Goal: Entertainment & Leisure: Consume media (video, audio)

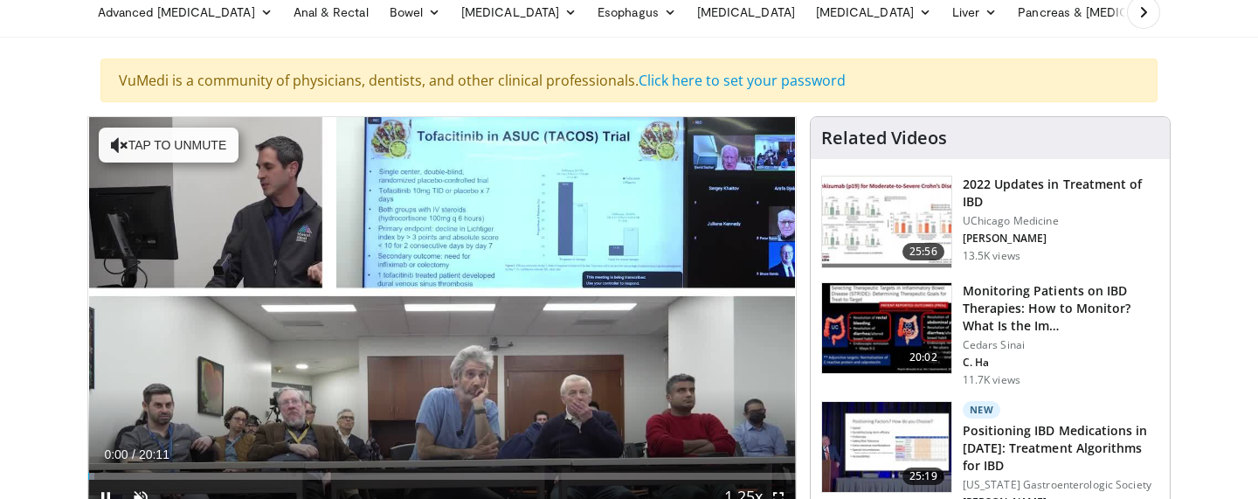
scroll to position [80, 0]
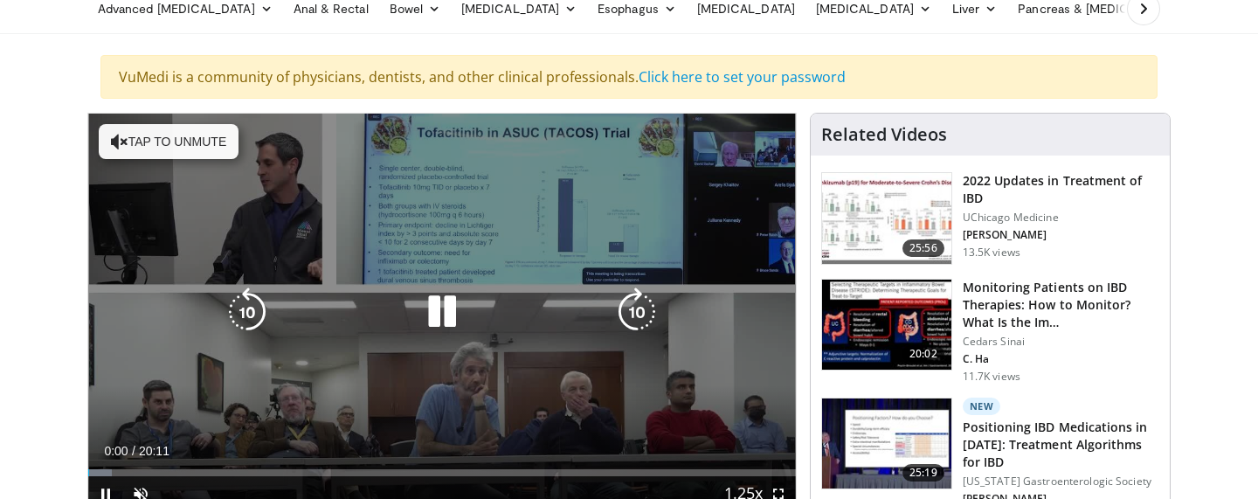
click at [156, 133] on button "Tap to unmute" at bounding box center [169, 141] width 140 height 35
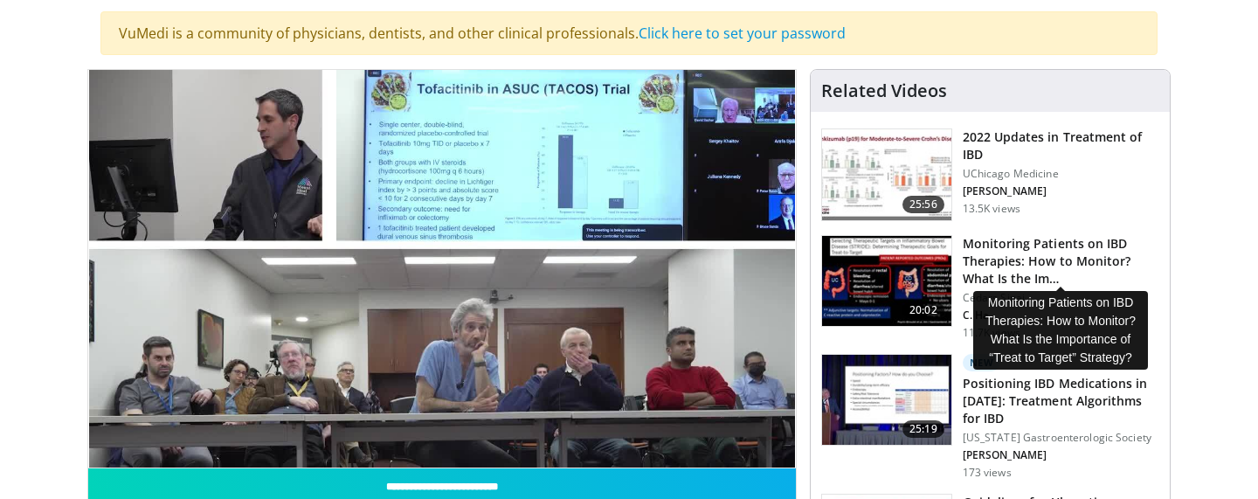
scroll to position [133, 0]
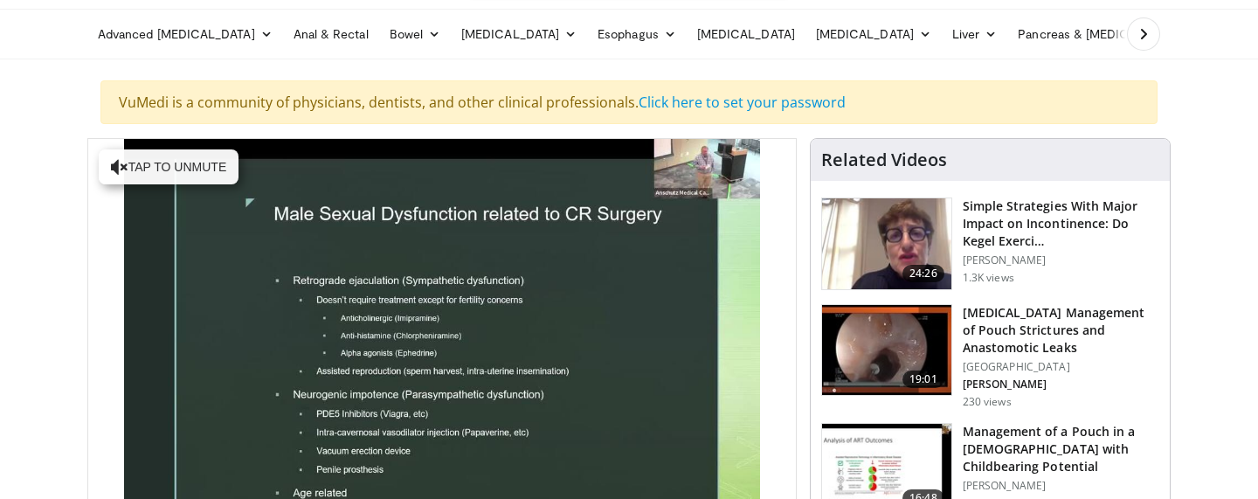
scroll to position [57, 0]
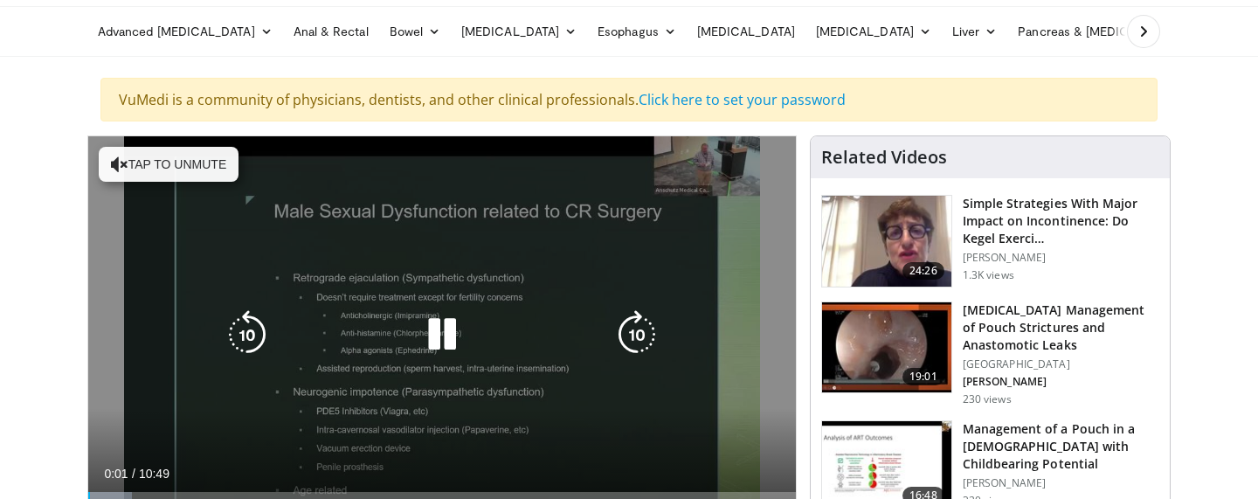
click at [193, 164] on button "Tap to unmute" at bounding box center [169, 164] width 140 height 35
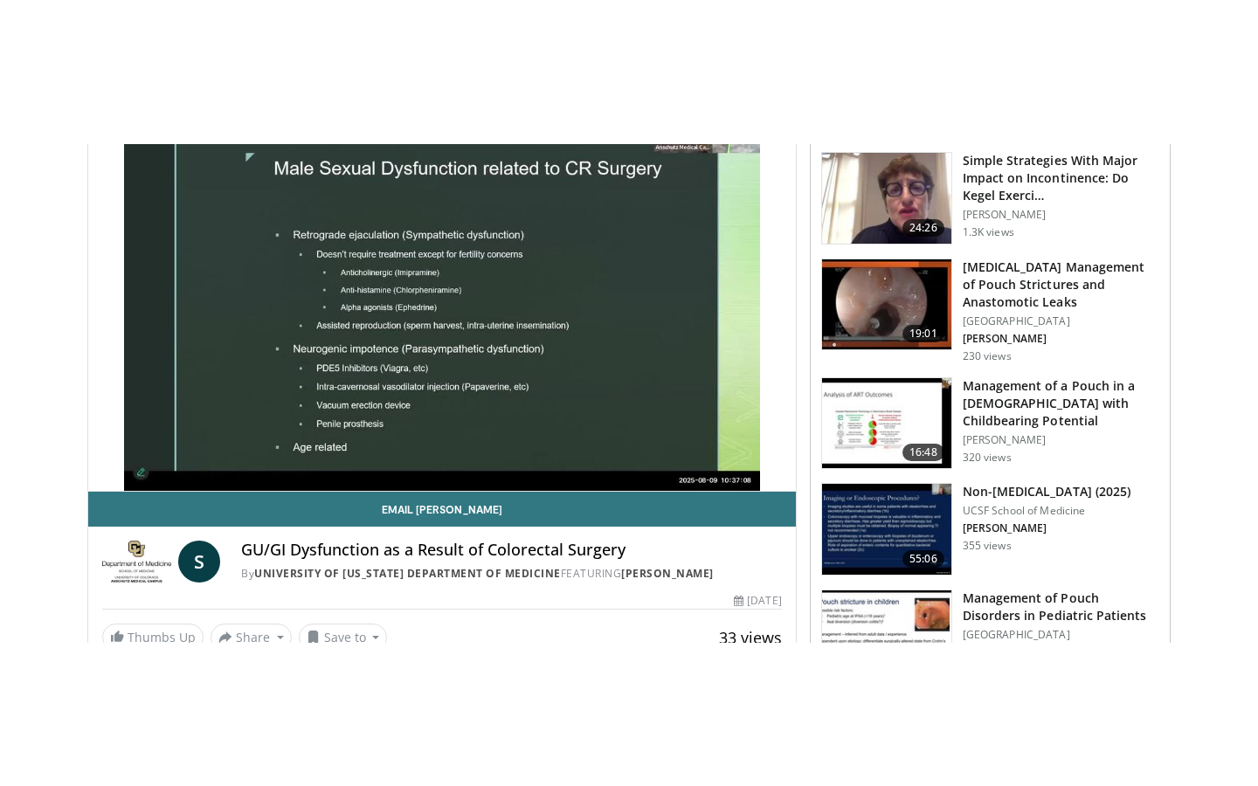
scroll to position [247, 0]
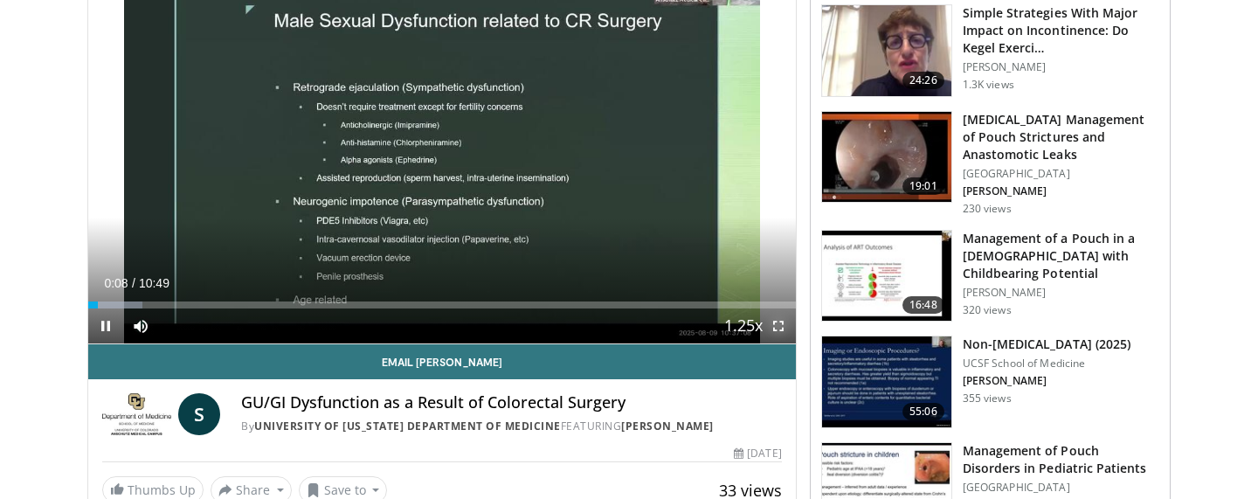
click at [780, 331] on span "Video Player" at bounding box center [778, 325] width 35 height 35
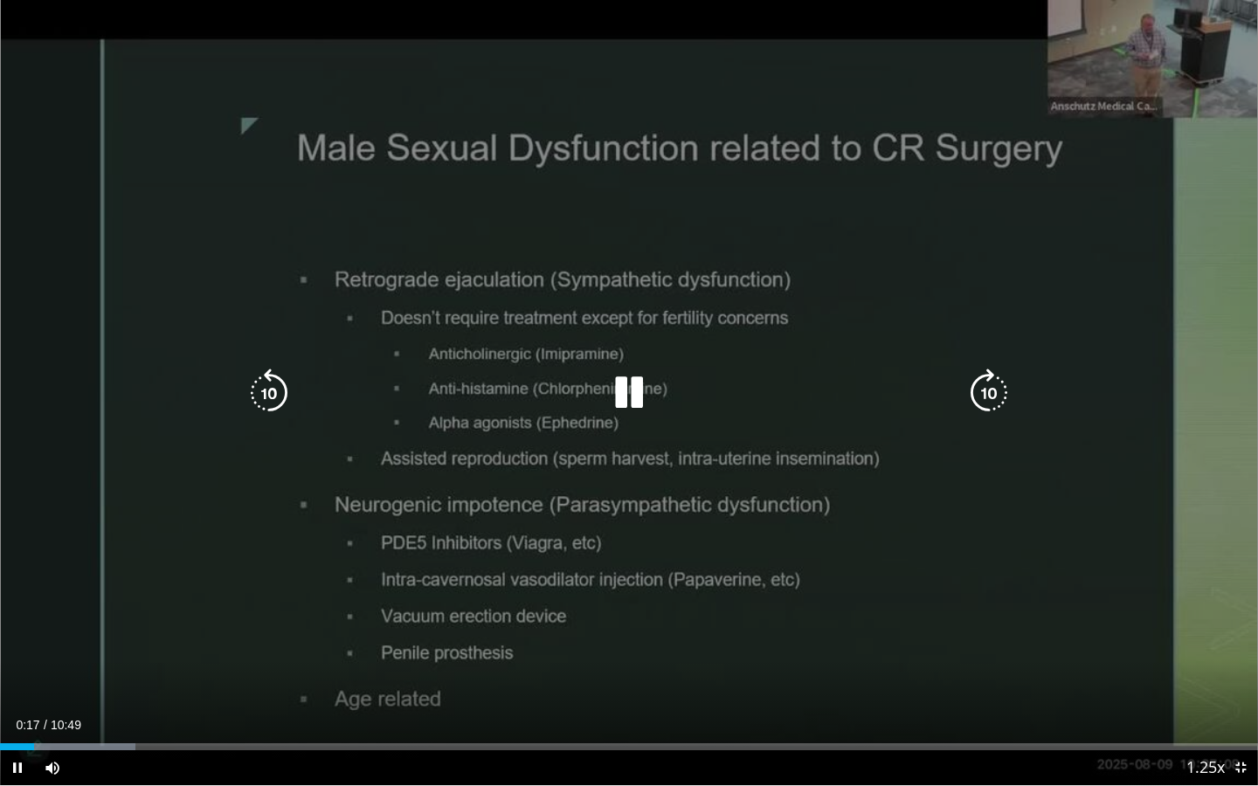
click at [621, 405] on icon "Video Player" at bounding box center [629, 393] width 49 height 49
click at [616, 389] on icon "Video Player" at bounding box center [629, 393] width 49 height 49
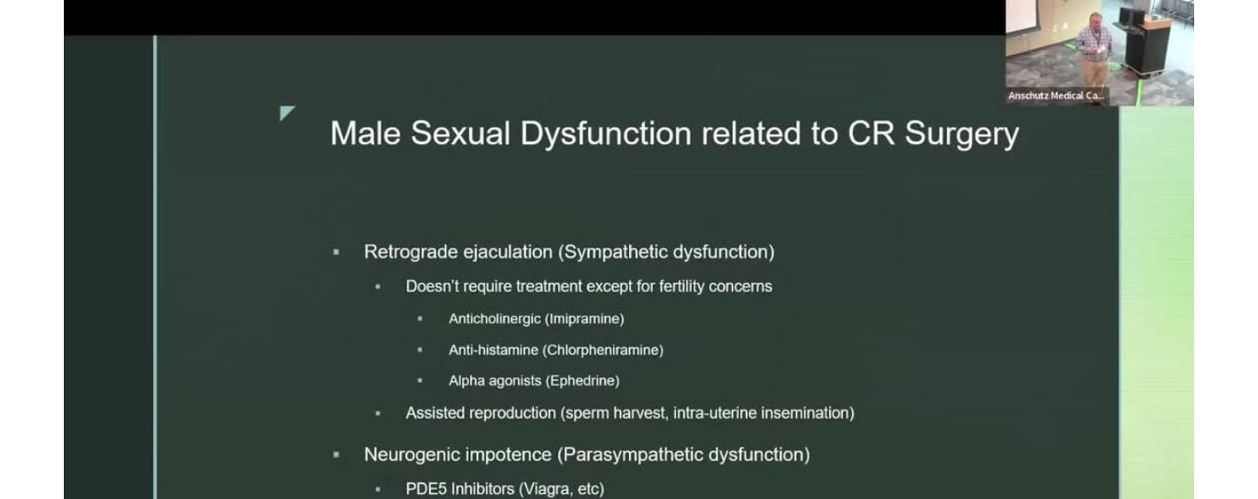
scroll to position [176, 0]
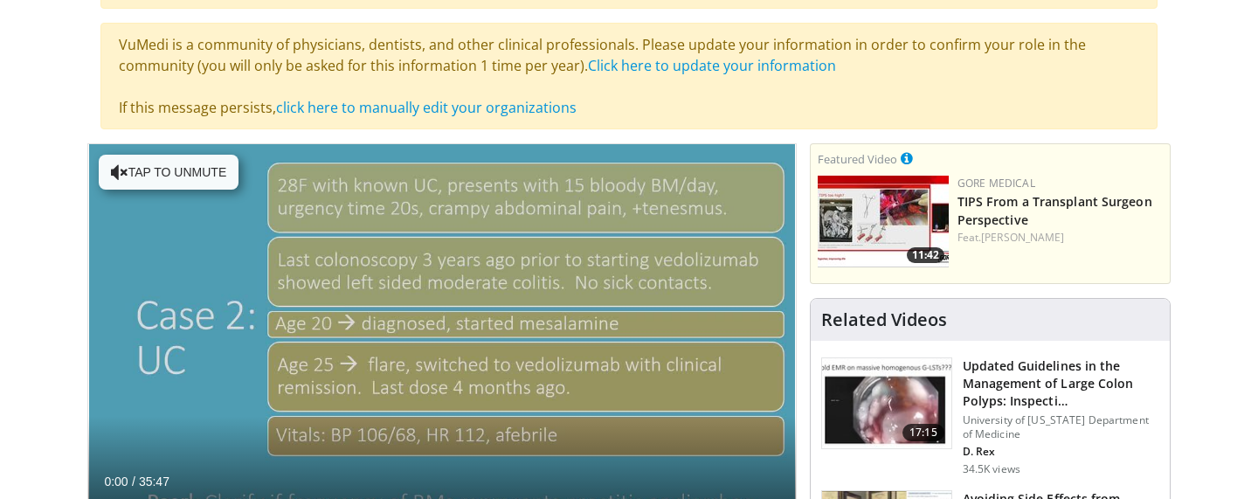
scroll to position [170, 0]
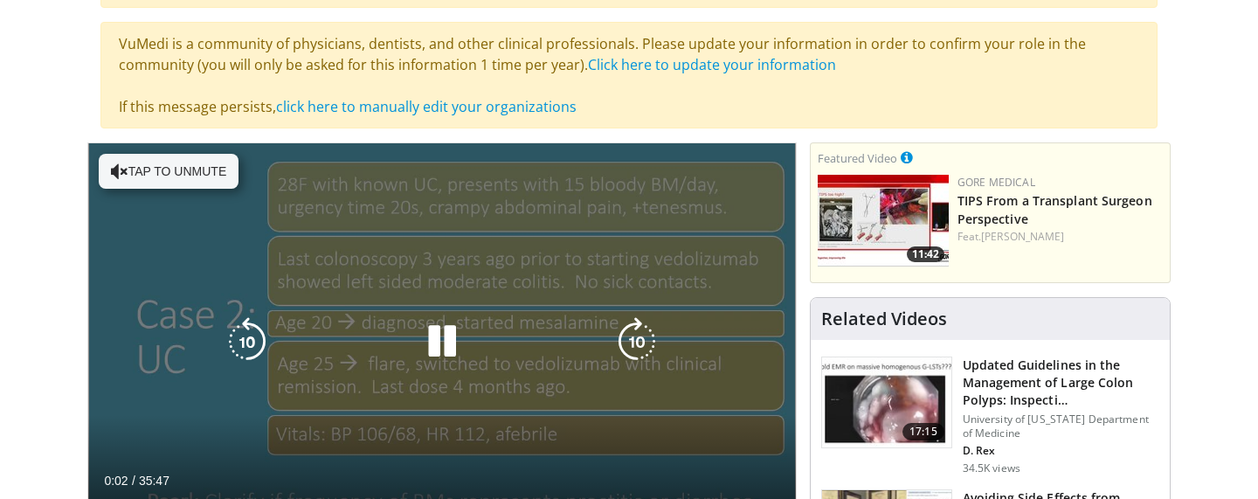
click at [158, 174] on button "Tap to unmute" at bounding box center [169, 171] width 140 height 35
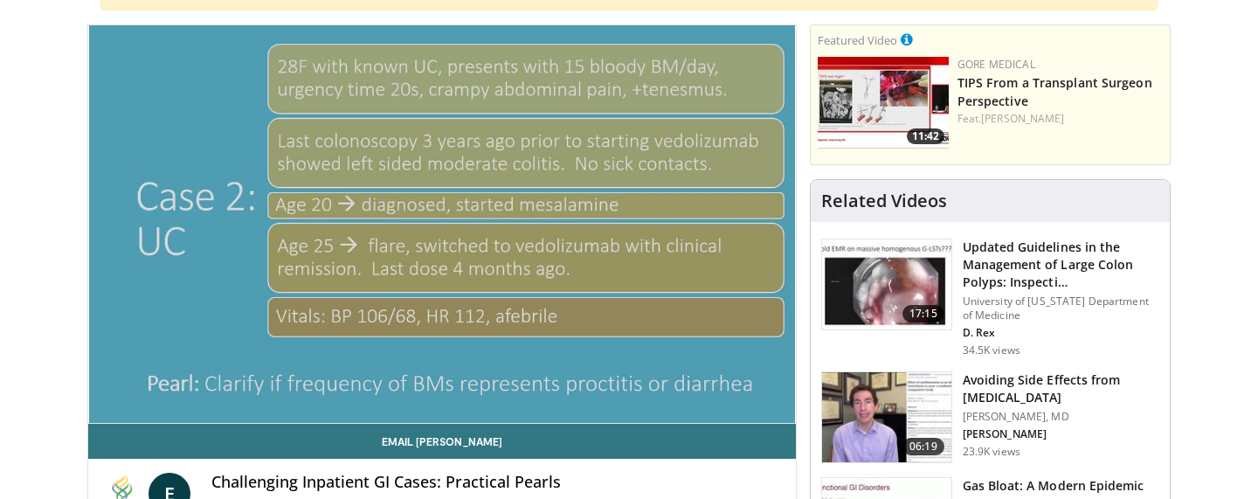
scroll to position [287, 0]
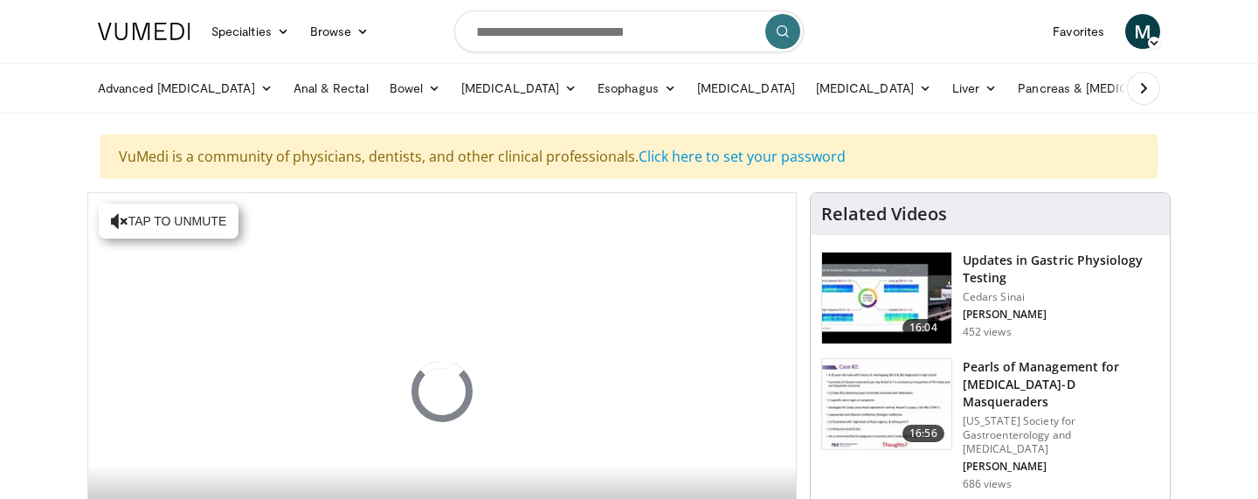
scroll to position [138, 0]
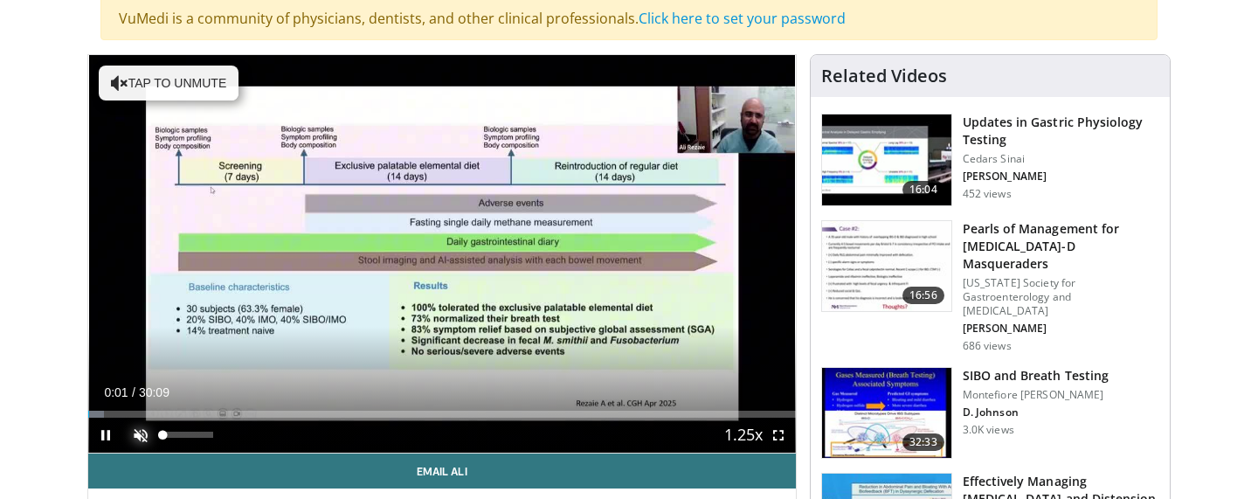
click at [145, 432] on span "Video Player" at bounding box center [140, 435] width 35 height 35
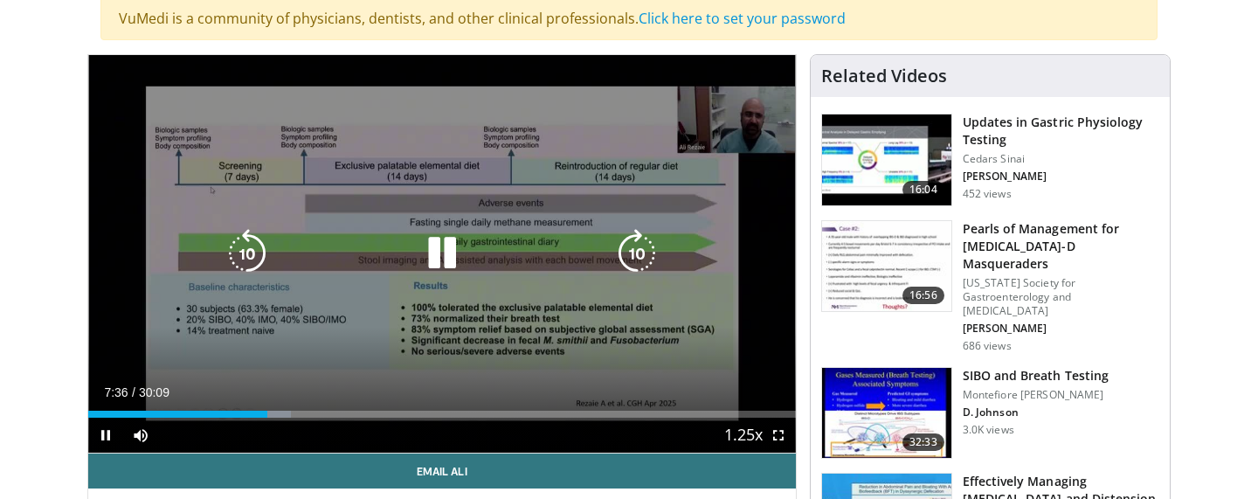
click at [461, 261] on icon "Video Player" at bounding box center [442, 253] width 49 height 49
click at [429, 260] on icon "Video Player" at bounding box center [442, 253] width 49 height 49
click at [258, 255] on icon "Video Player" at bounding box center [247, 253] width 49 height 49
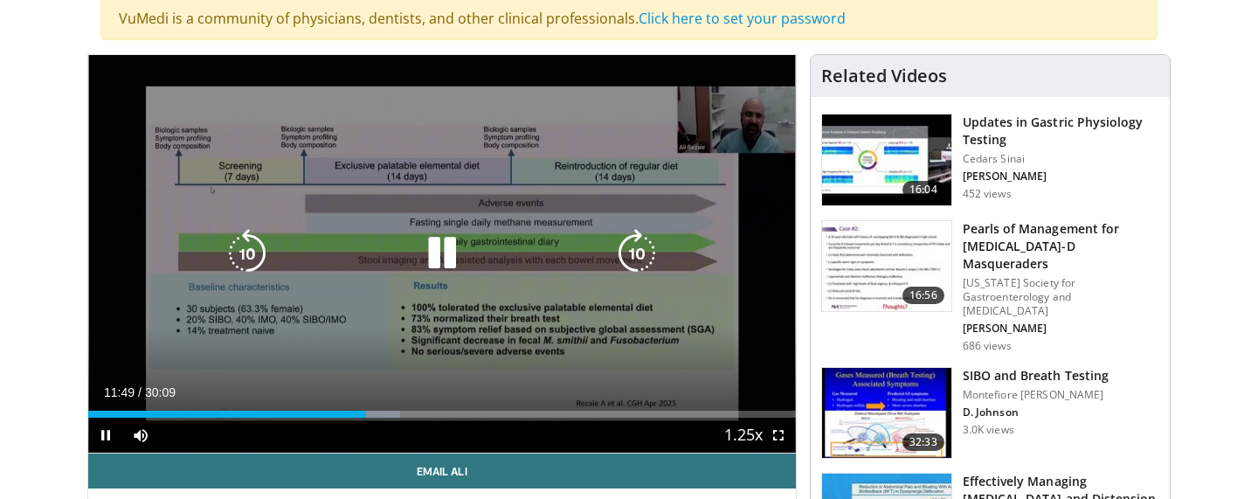
click at [238, 259] on icon "Video Player" at bounding box center [247, 253] width 49 height 49
click at [429, 251] on icon "Video Player" at bounding box center [442, 253] width 49 height 49
click at [453, 256] on icon "Video Player" at bounding box center [442, 253] width 49 height 49
